Goal: Task Accomplishment & Management: Manage account settings

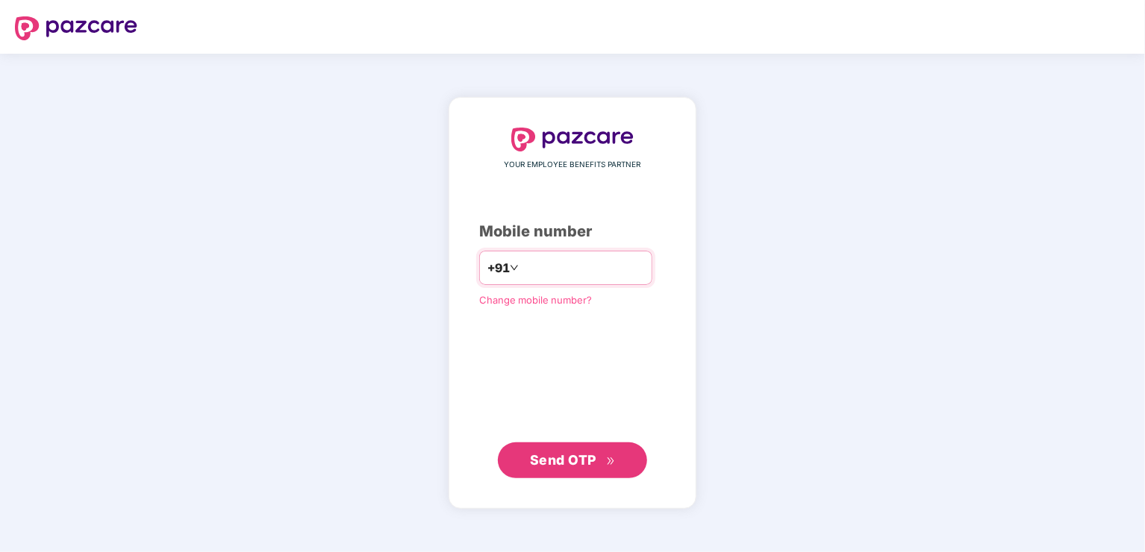
click at [596, 258] on input "number" at bounding box center [583, 268] width 122 height 24
type input "**********"
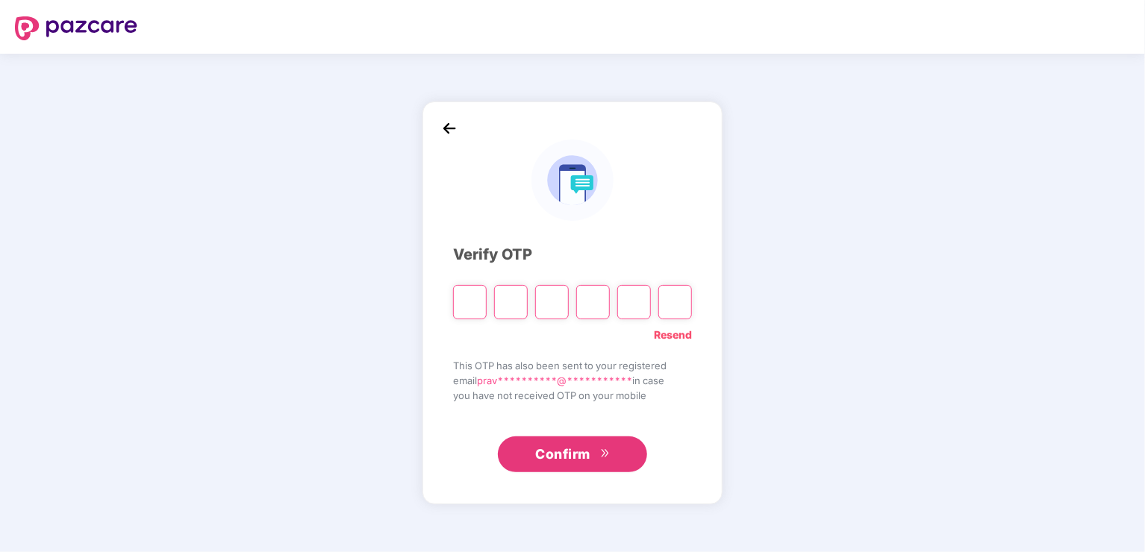
type input "*"
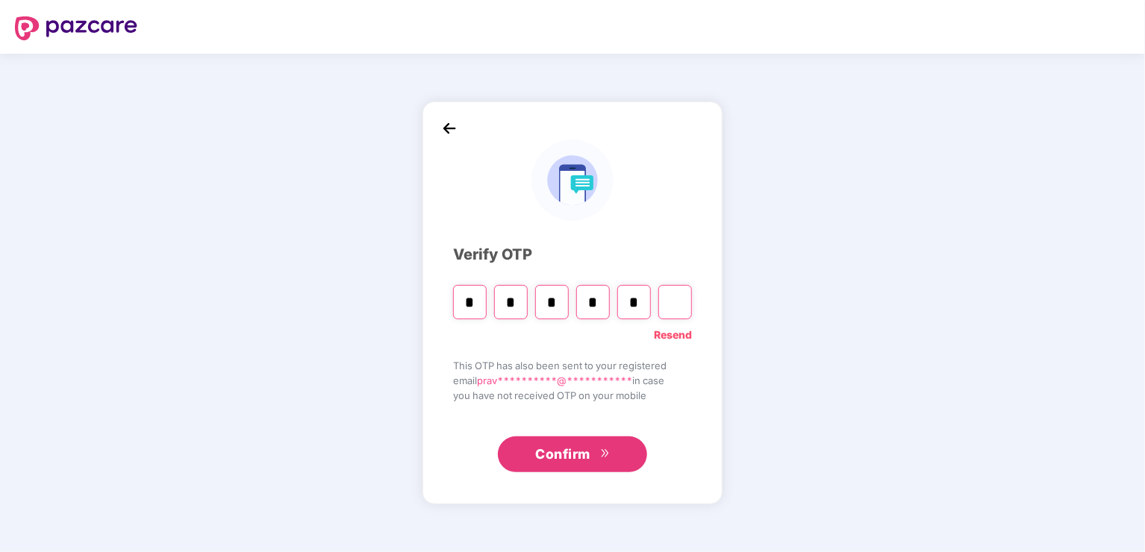
type input "*"
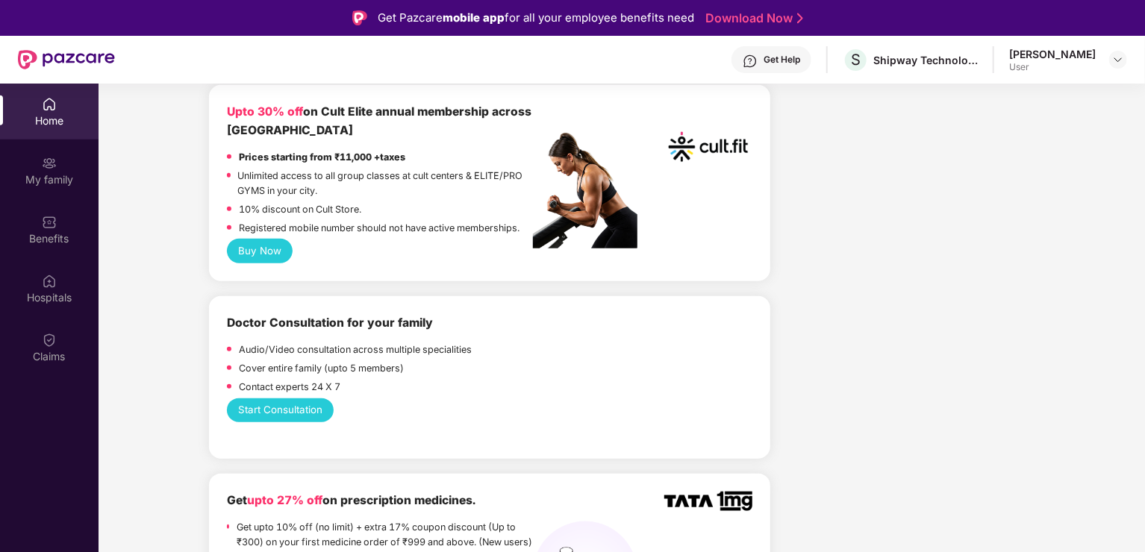
scroll to position [642, 0]
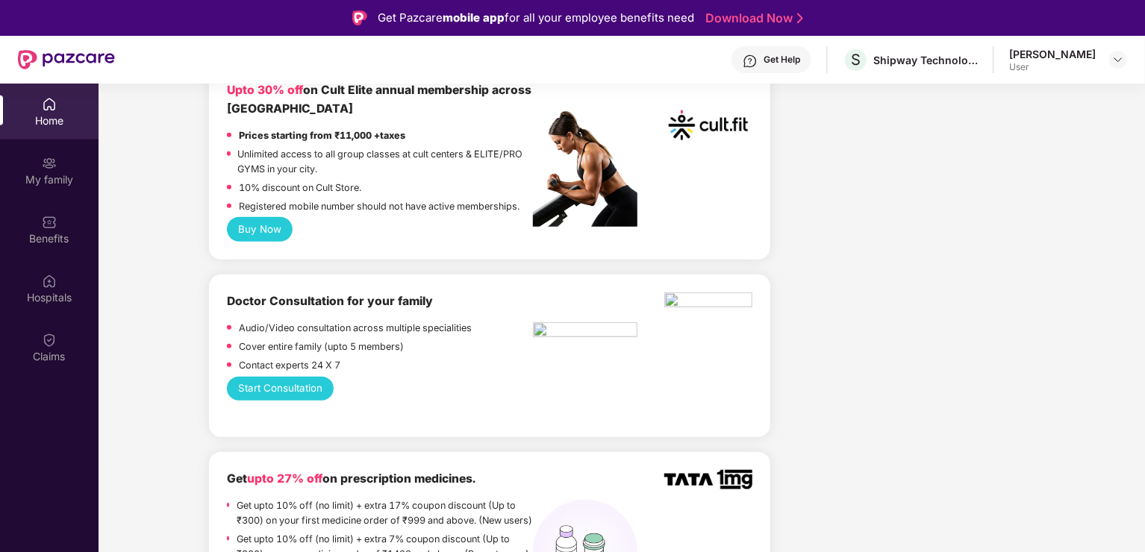
click at [269, 377] on button "Start Consultation" at bounding box center [281, 389] width 108 height 24
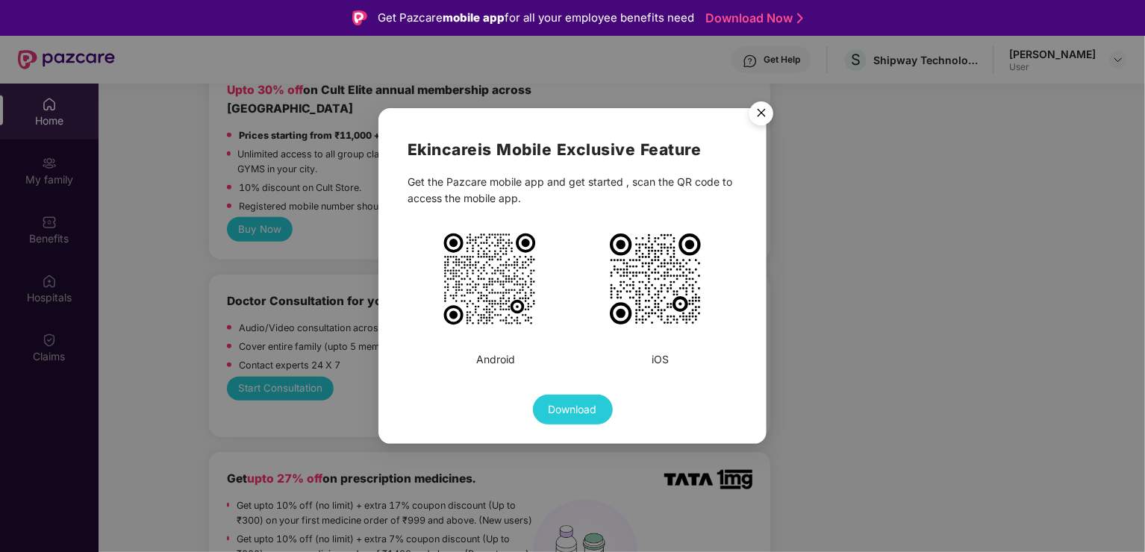
click at [767, 110] on img "Close" at bounding box center [762, 116] width 42 height 42
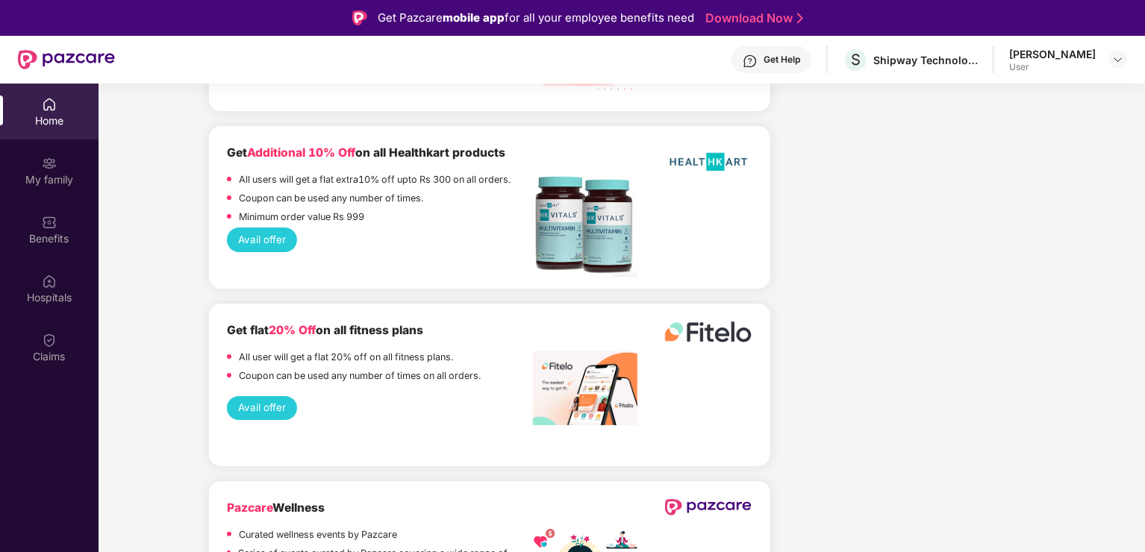
scroll to position [84, 0]
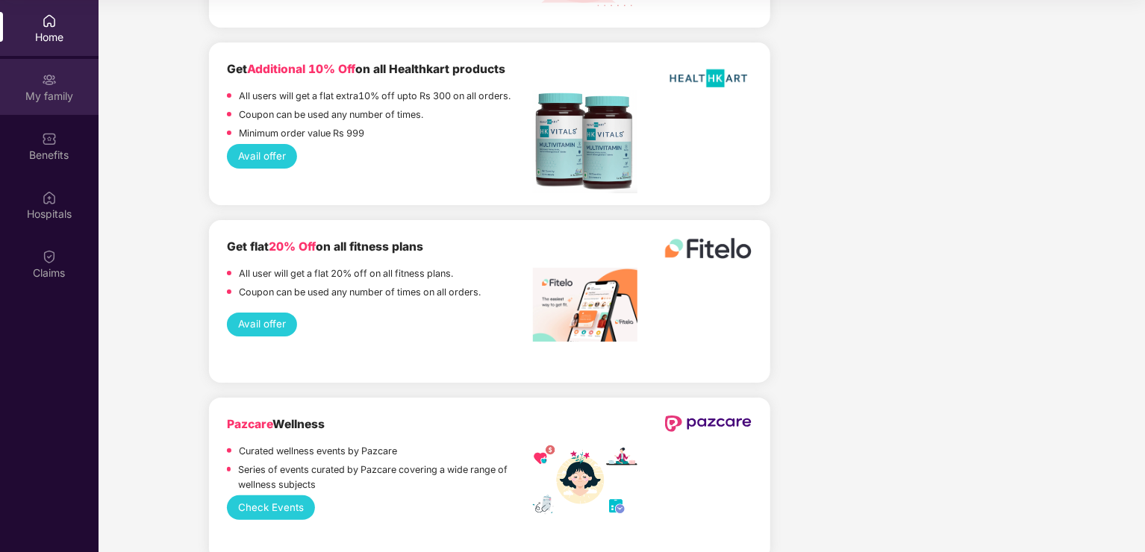
click at [57, 87] on div "My family" at bounding box center [49, 87] width 99 height 56
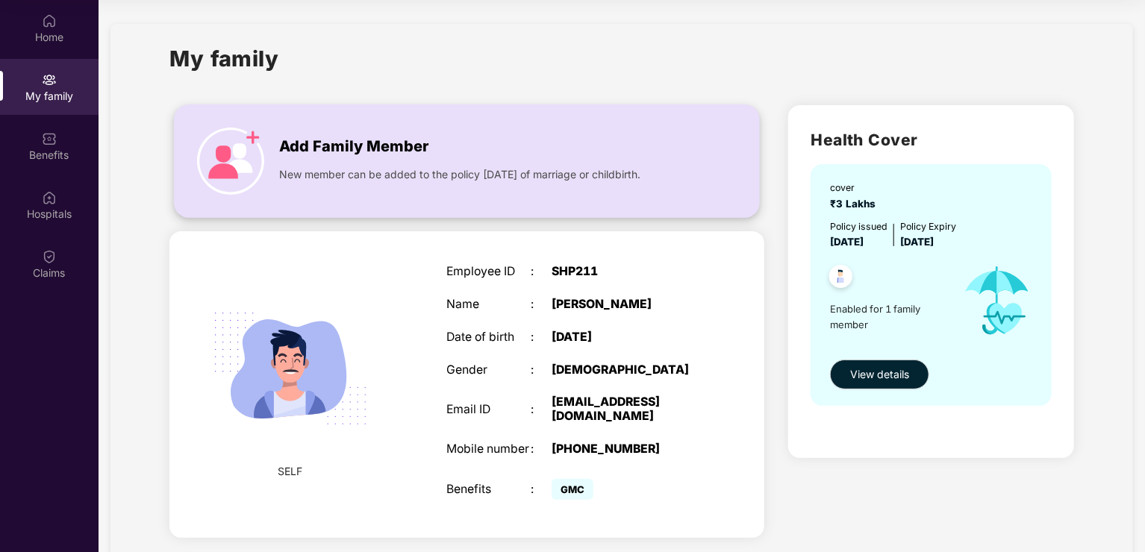
scroll to position [54, 0]
